Goal: Task Accomplishment & Management: Use online tool/utility

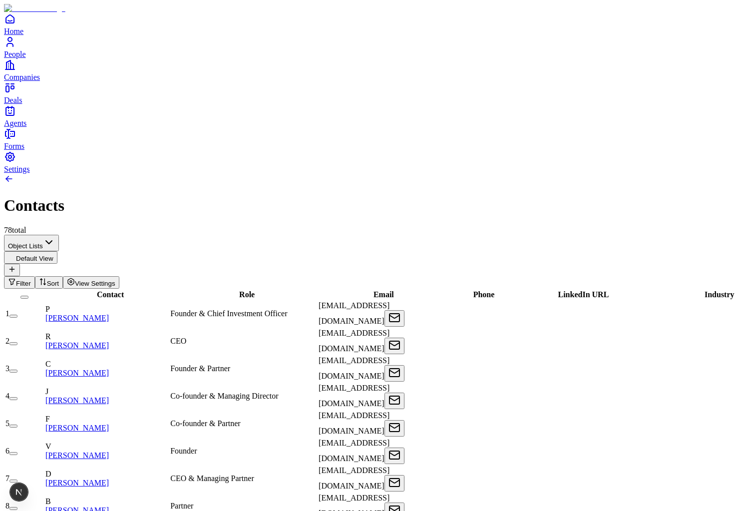
click at [17, 315] on button "button" at bounding box center [13, 316] width 8 height 3
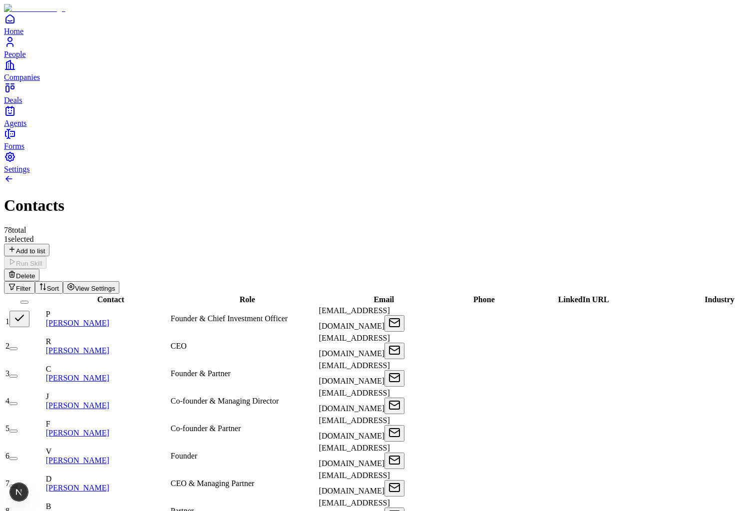
click at [17, 347] on button "button" at bounding box center [13, 348] width 8 height 3
click at [129, 235] on div "2 selected Add to list Run Skill Delete" at bounding box center [372, 258] width 736 height 46
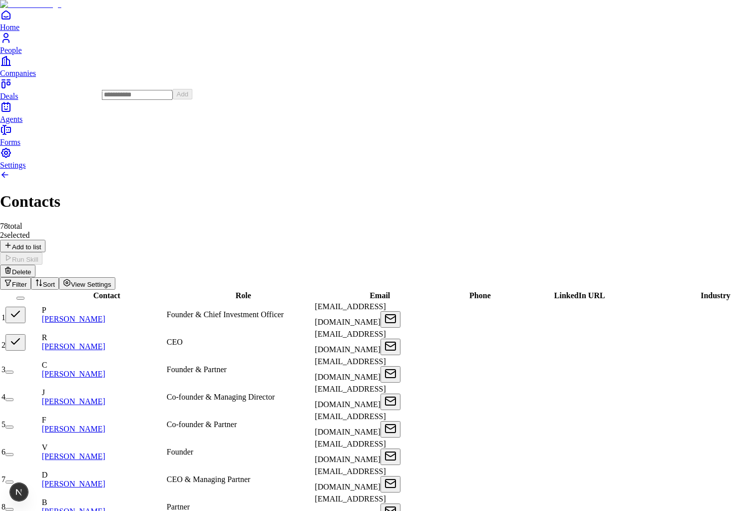
click at [129, 100] on input at bounding box center [137, 95] width 71 height 10
type input "*********"
click at [193, 99] on button "Add" at bounding box center [183, 94] width 20 height 10
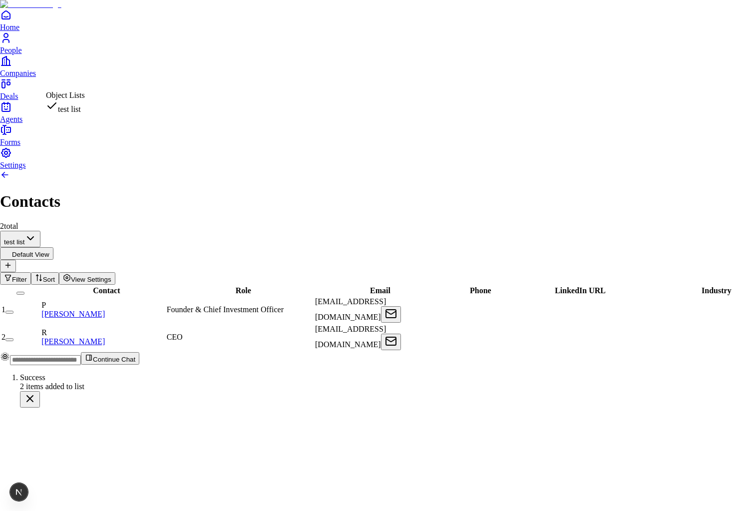
click at [88, 85] on html "Home People Companies Deals Agents Forms Settings Contacts 2 total test list De…" at bounding box center [372, 207] width 744 height 415
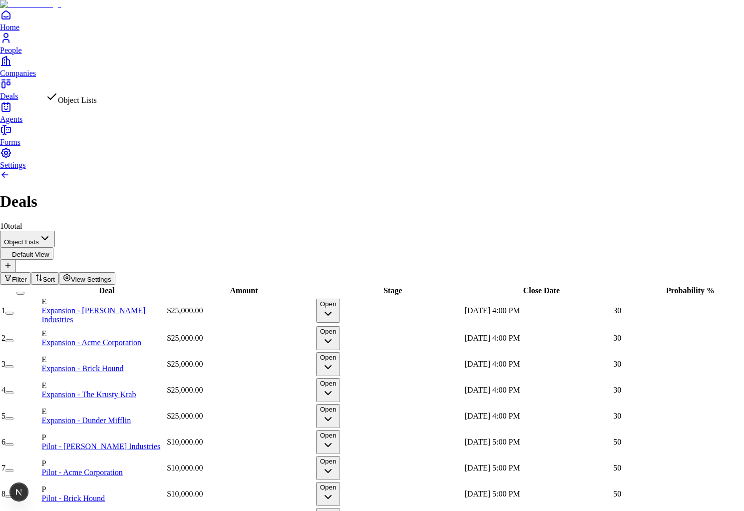
click at [92, 80] on html "Home People Companies Deals Agents Forms Settings Deals 10 total Object Lists D…" at bounding box center [372, 290] width 744 height 581
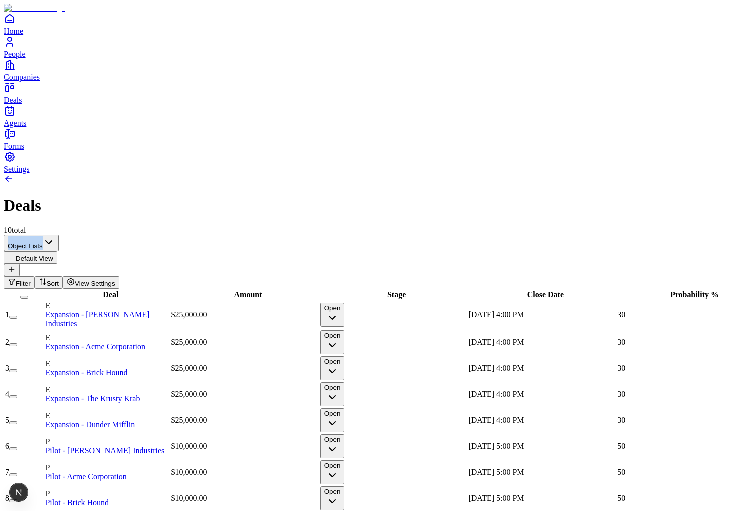
click at [17, 316] on button "button" at bounding box center [13, 317] width 8 height 3
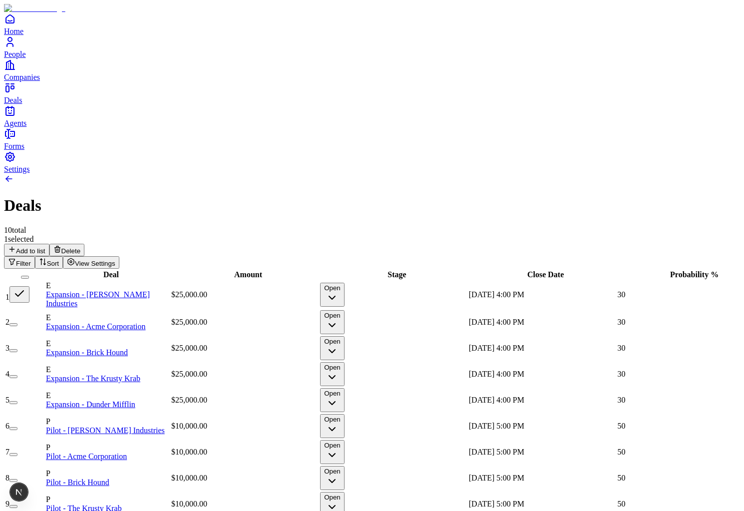
click at [17, 323] on button "button" at bounding box center [13, 324] width 8 height 3
click at [150, 235] on div "2 selected Add to list Delete" at bounding box center [372, 245] width 736 height 21
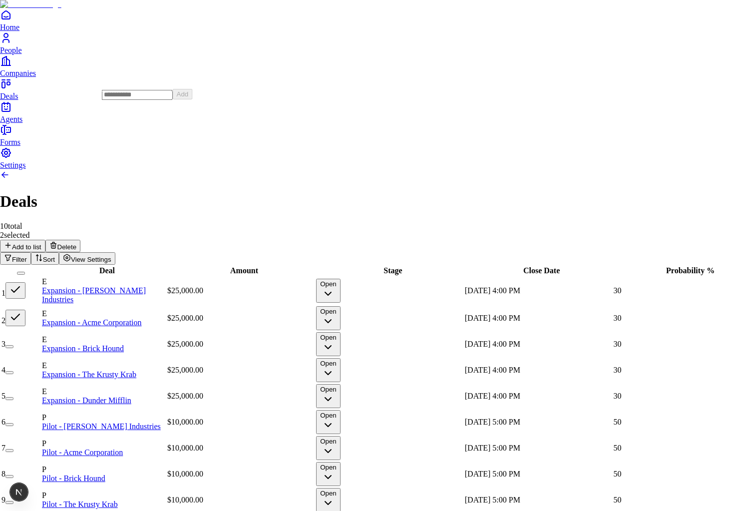
click at [147, 72] on html "Home People Companies Deals Agents Forms Settings Deals 10 total 2 selected Add…" at bounding box center [372, 280] width 744 height 561
click at [160, 100] on input at bounding box center [137, 95] width 71 height 10
type input "*********"
click at [193, 99] on button "Add" at bounding box center [183, 94] width 20 height 10
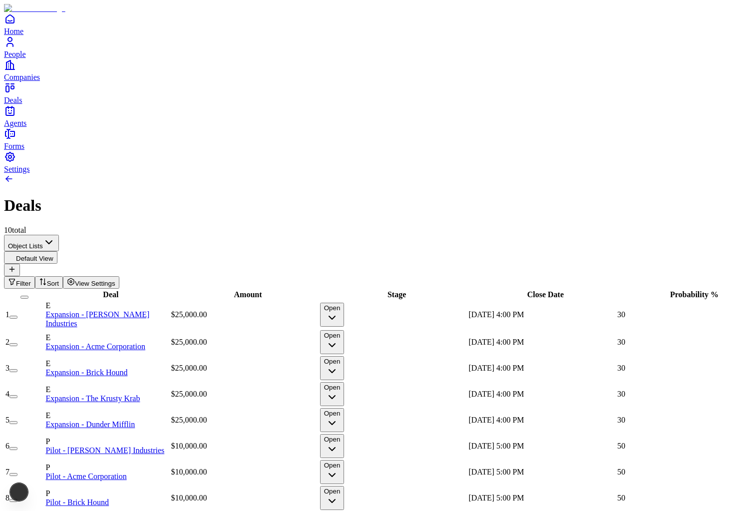
click at [112, 79] on html "Home People Companies Deals Agents Forms Settings Deals 10 total Object Lists D…" at bounding box center [372, 313] width 744 height 627
